Goal: Task Accomplishment & Management: Use online tool/utility

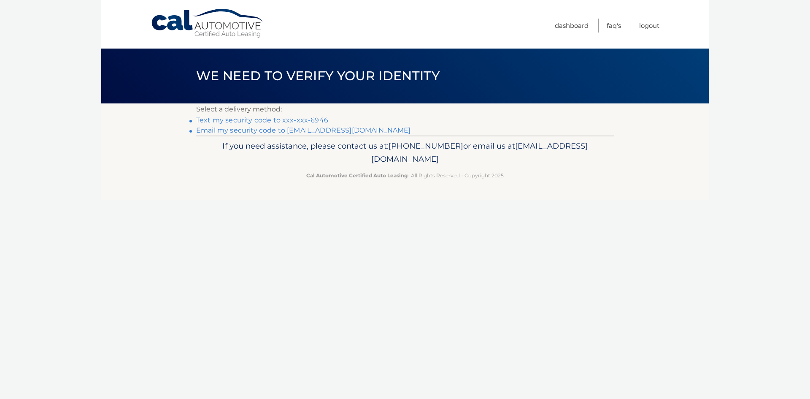
click at [321, 129] on link "Email my security code to a******@optonline.net" at bounding box center [303, 130] width 215 height 8
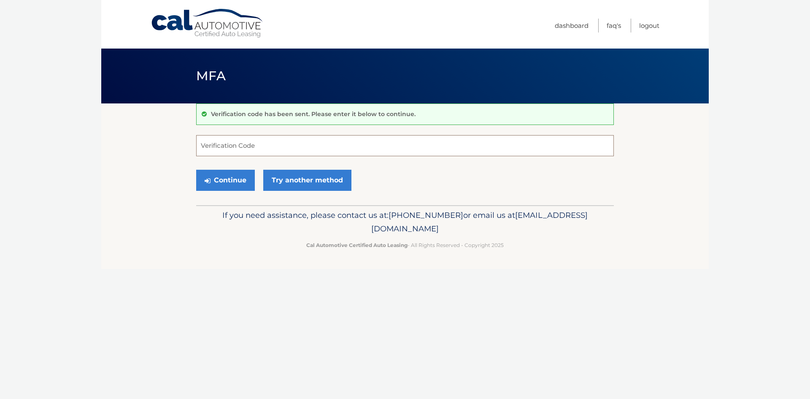
click at [249, 147] on input "Verification Code" at bounding box center [405, 145] width 418 height 21
type input "233681"
click at [225, 182] on button "Continue" at bounding box center [225, 180] width 59 height 21
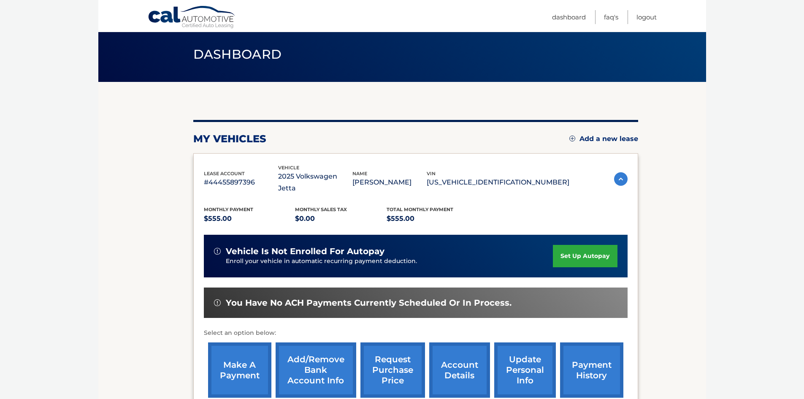
scroll to position [42, 0]
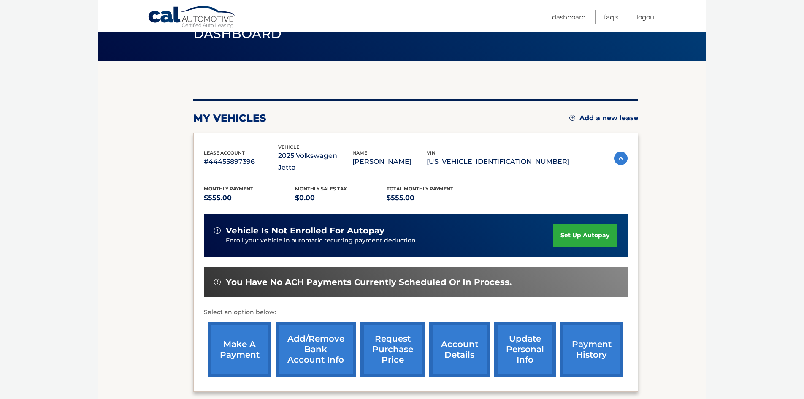
click at [222, 335] on link "make a payment" at bounding box center [239, 349] width 63 height 55
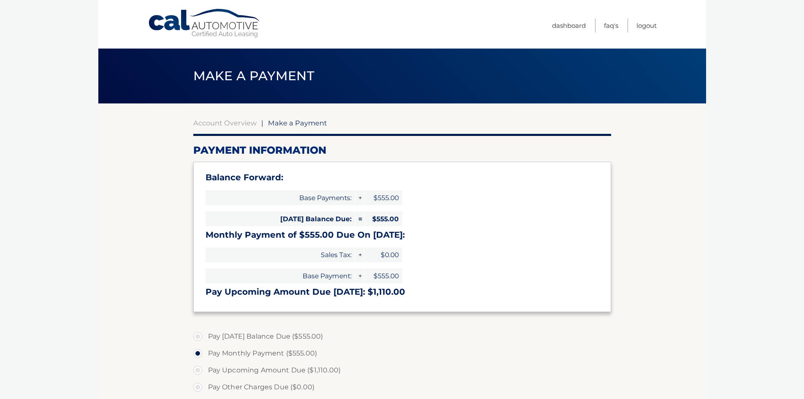
select select "OGE3MGZlNGYtY2FhNi00YzhlLTk5MzAtZjZmZGFlOGRkYWNi"
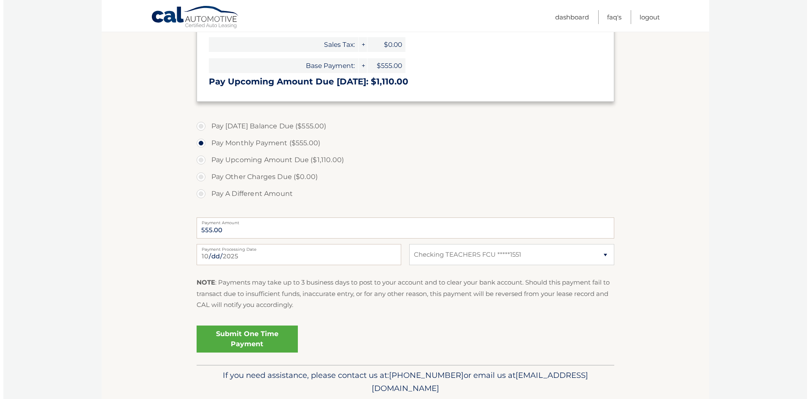
scroll to position [211, 0]
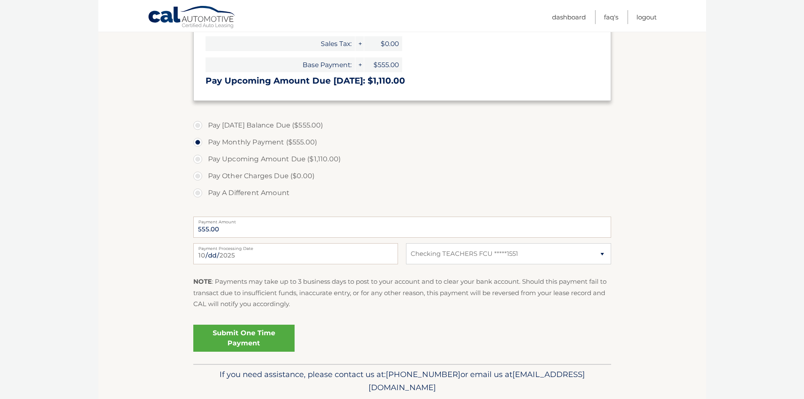
click at [254, 337] on link "Submit One Time Payment" at bounding box center [243, 338] width 101 height 27
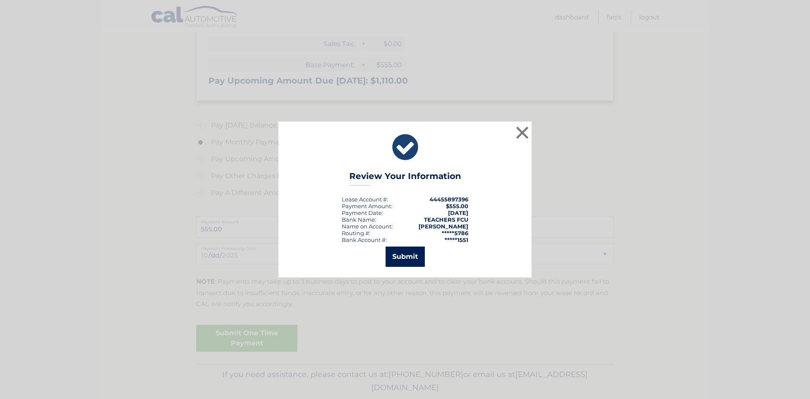
click at [407, 261] on button "Submit" at bounding box center [405, 256] width 39 height 20
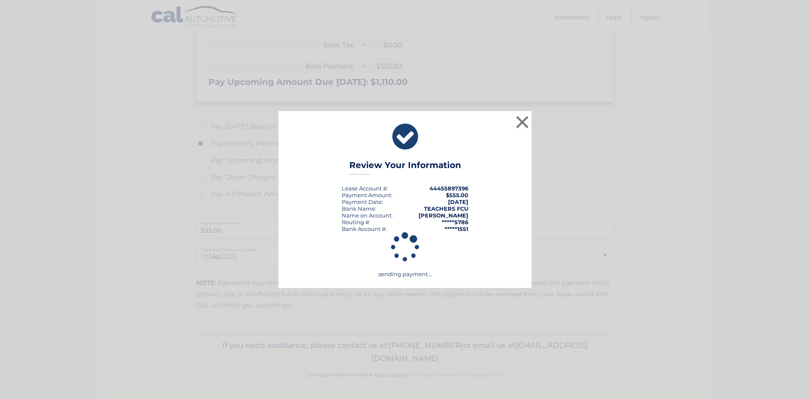
scroll to position [210, 0]
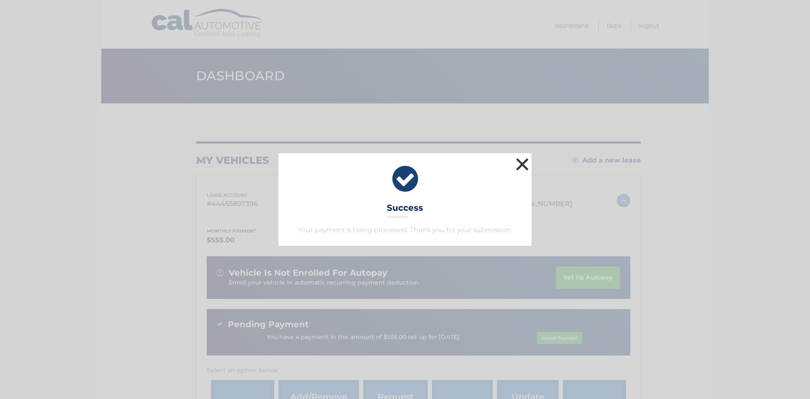
click at [514, 164] on button "×" at bounding box center [522, 164] width 17 height 17
